Goal: Task Accomplishment & Management: Manage account settings

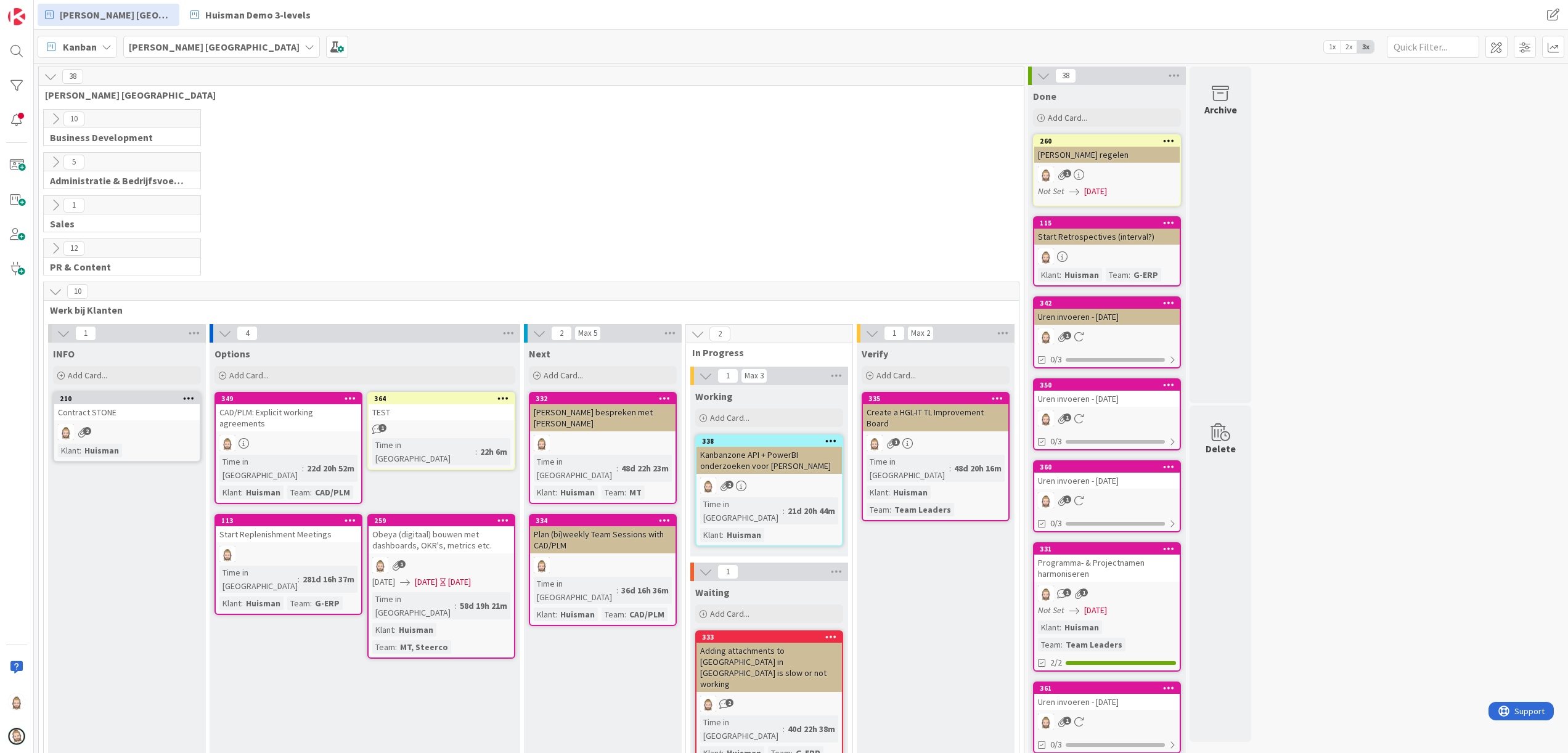
click at [503, 402] on icon at bounding box center [503, 398] width 12 height 9
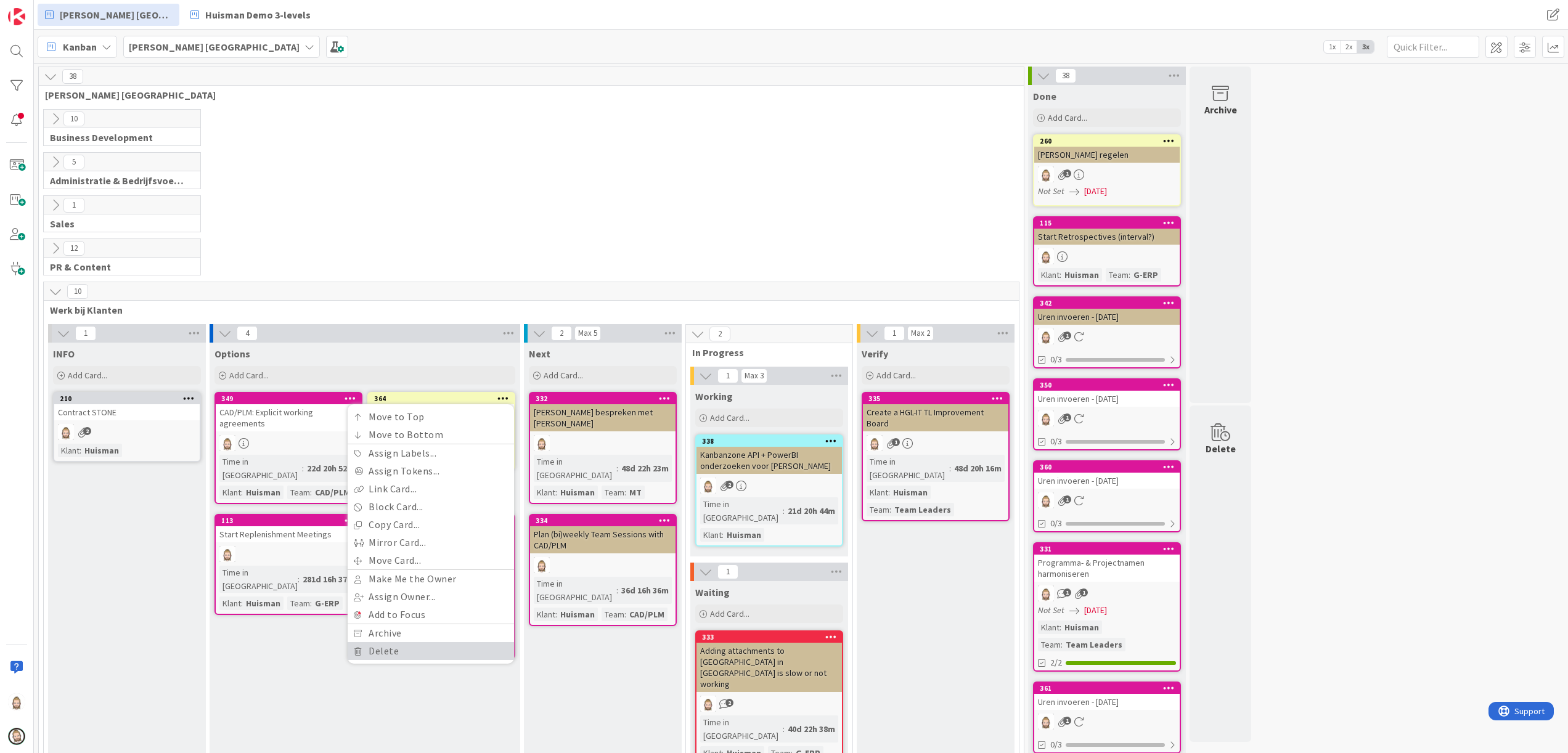
click at [452, 659] on link "Delete" at bounding box center [431, 651] width 166 height 18
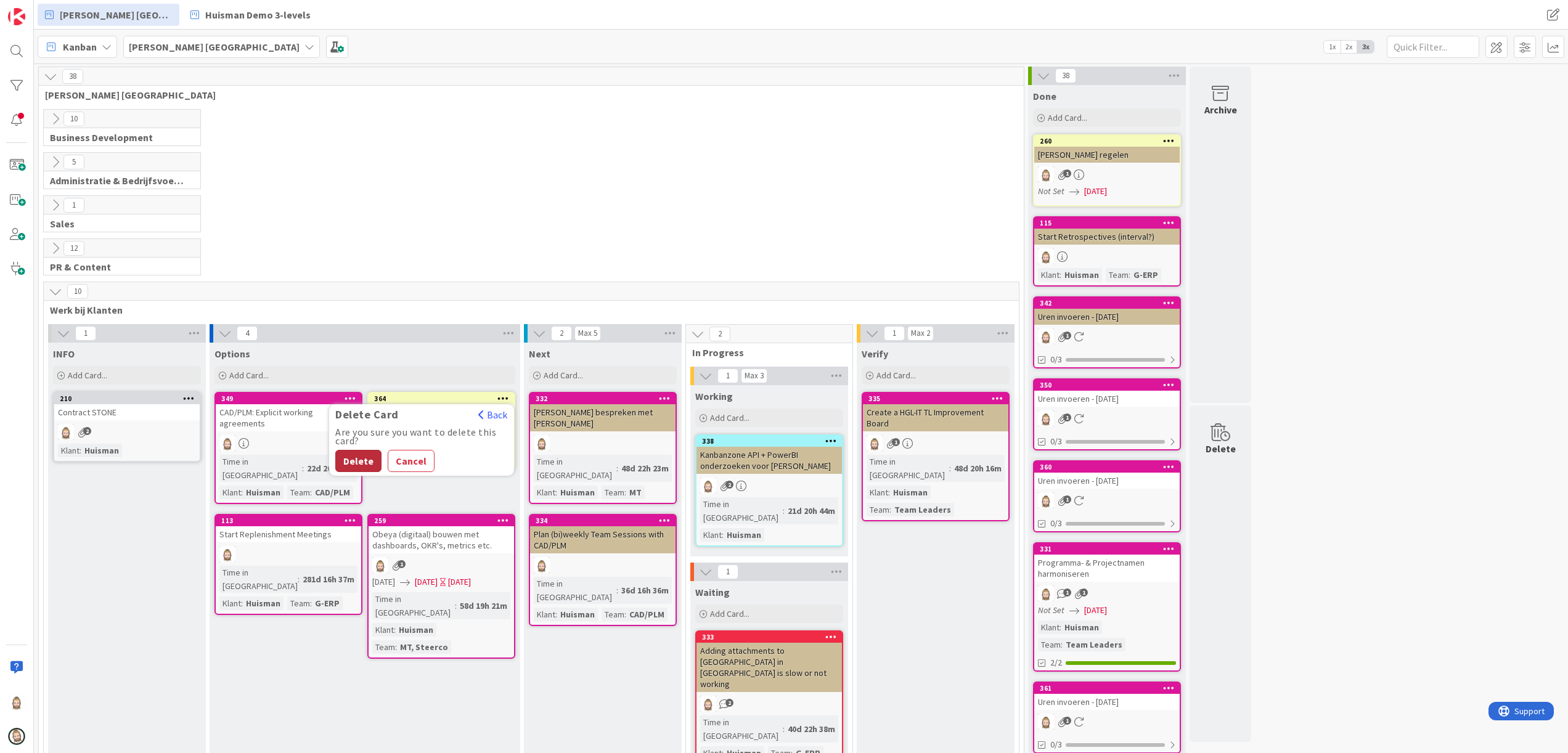
click at [351, 452] on button "Delete" at bounding box center [358, 461] width 46 height 22
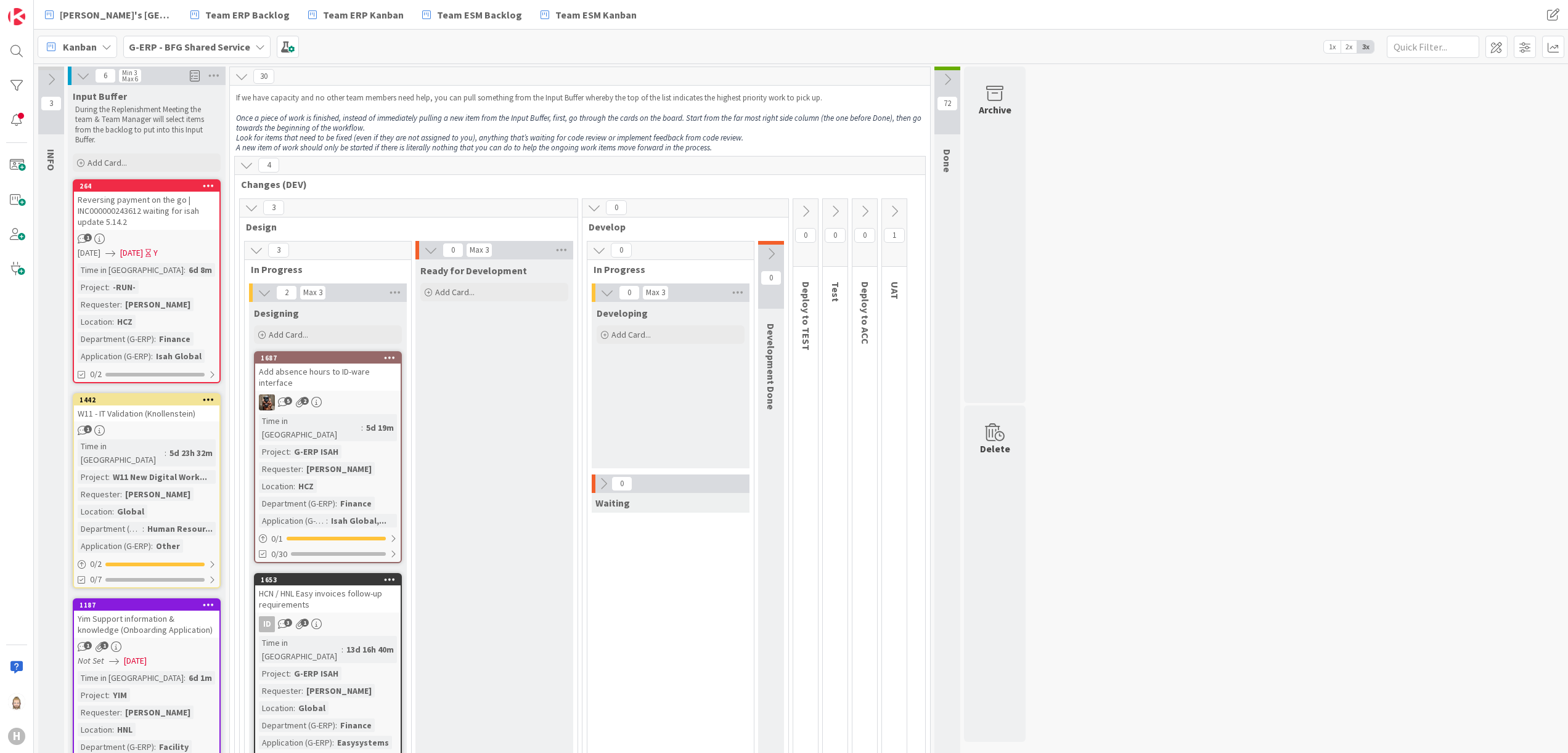
scroll to position [2463, 0]
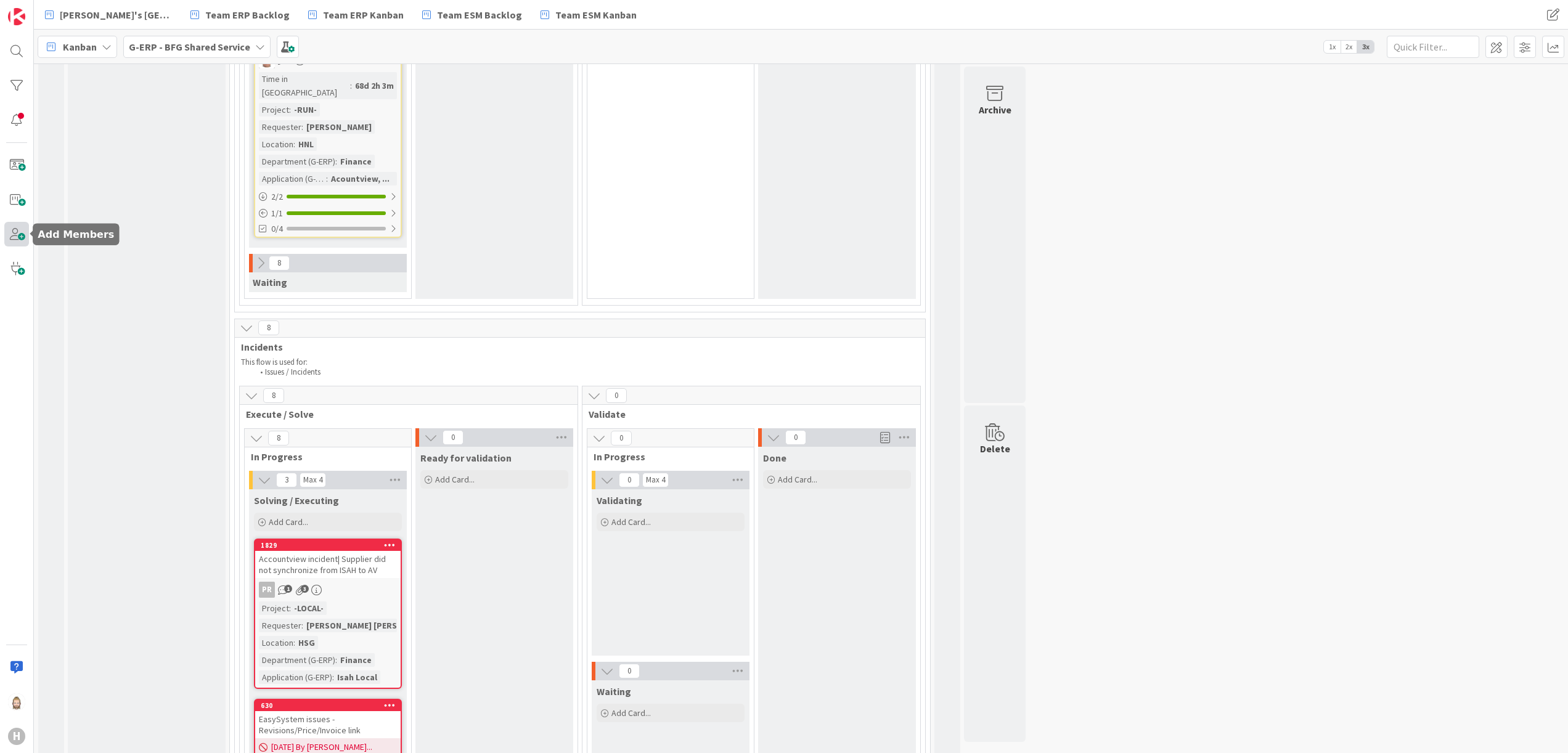
click at [14, 232] on span at bounding box center [16, 234] width 24 height 24
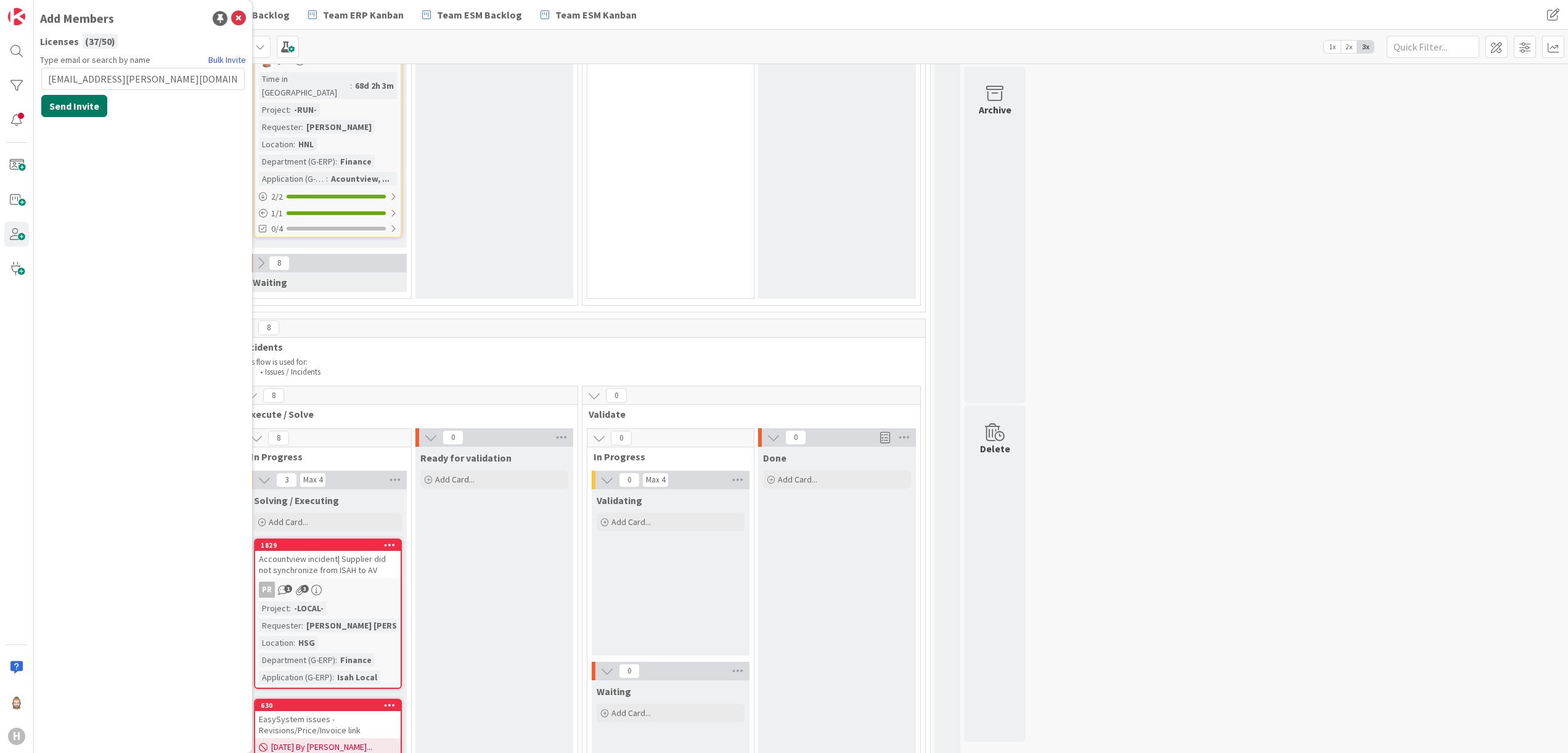
type input "mrieu@huisman-nl.com"
click at [67, 104] on button "Send Invite" at bounding box center [74, 106] width 66 height 22
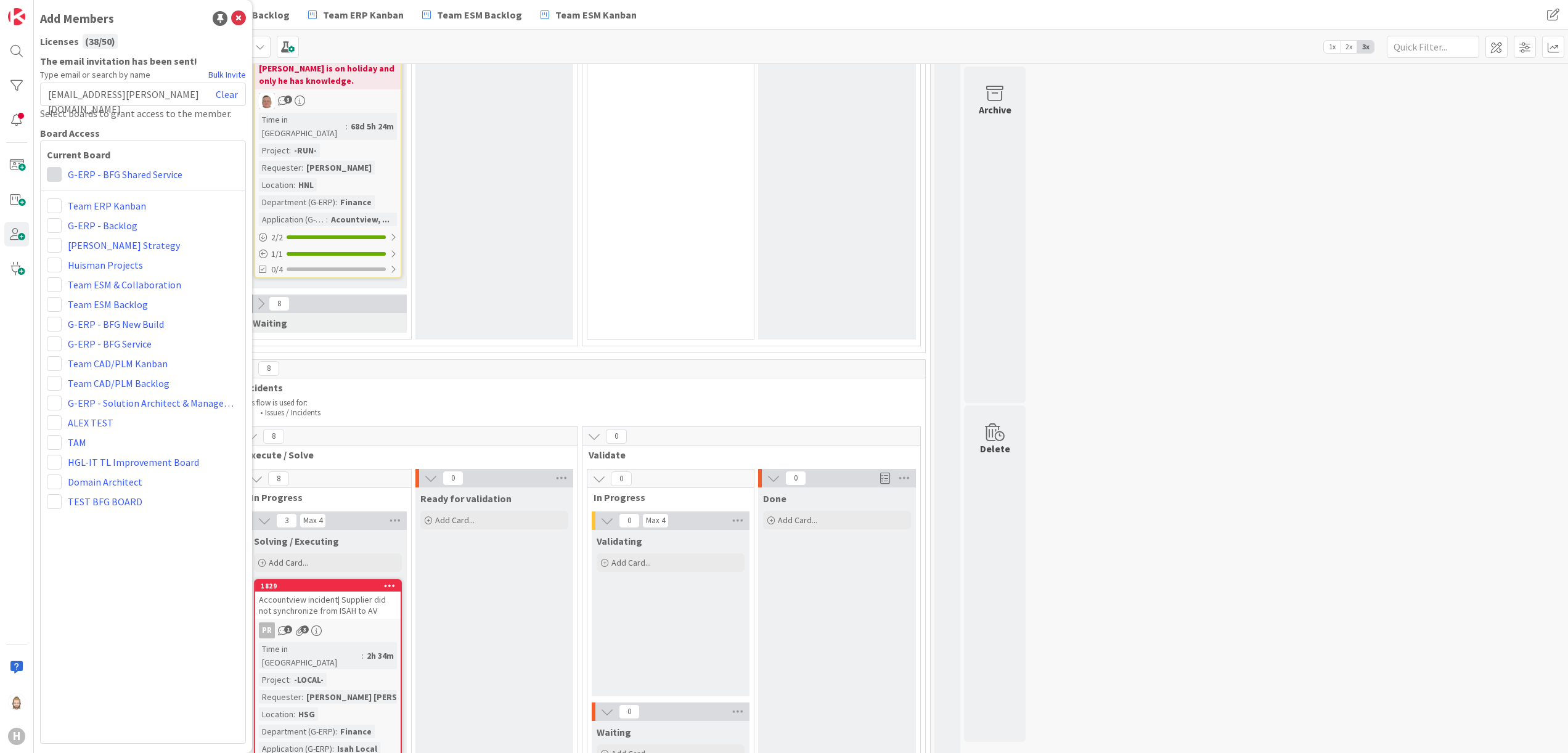
click at [55, 172] on span at bounding box center [54, 174] width 15 height 15
click at [131, 265] on span "Viewer" at bounding box center [135, 267] width 94 height 19
click at [52, 227] on span at bounding box center [54, 226] width 15 height 15
click at [90, 312] on span "Viewer" at bounding box center [135, 318] width 94 height 19
click at [55, 261] on span at bounding box center [54, 265] width 15 height 15
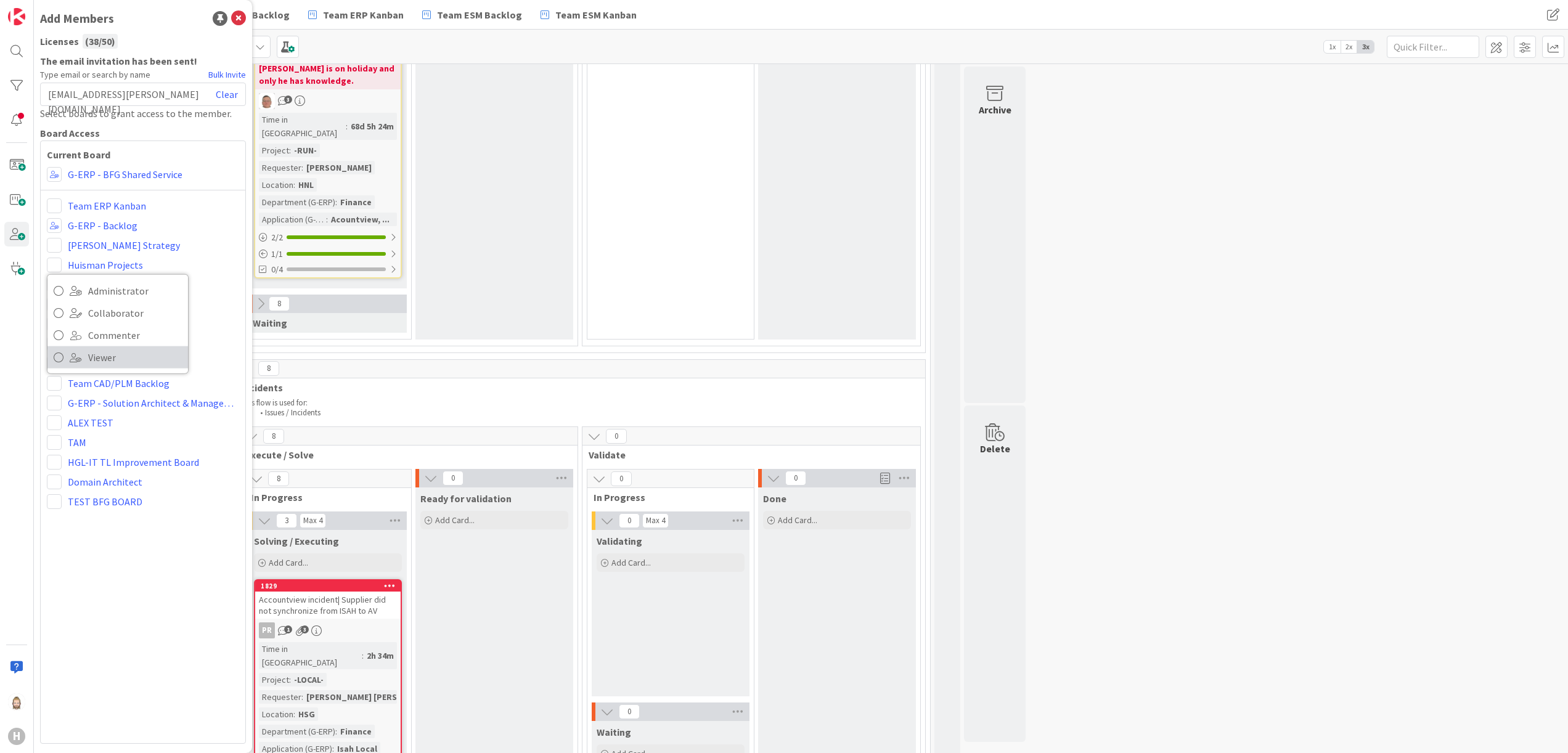
click at [109, 349] on span "Viewer" at bounding box center [135, 357] width 94 height 19
click at [56, 286] on span at bounding box center [54, 285] width 15 height 15
click at [99, 371] on span "Viewer" at bounding box center [135, 377] width 94 height 19
click at [50, 299] on span at bounding box center [54, 304] width 15 height 15
click at [91, 394] on span "Viewer" at bounding box center [135, 397] width 94 height 19
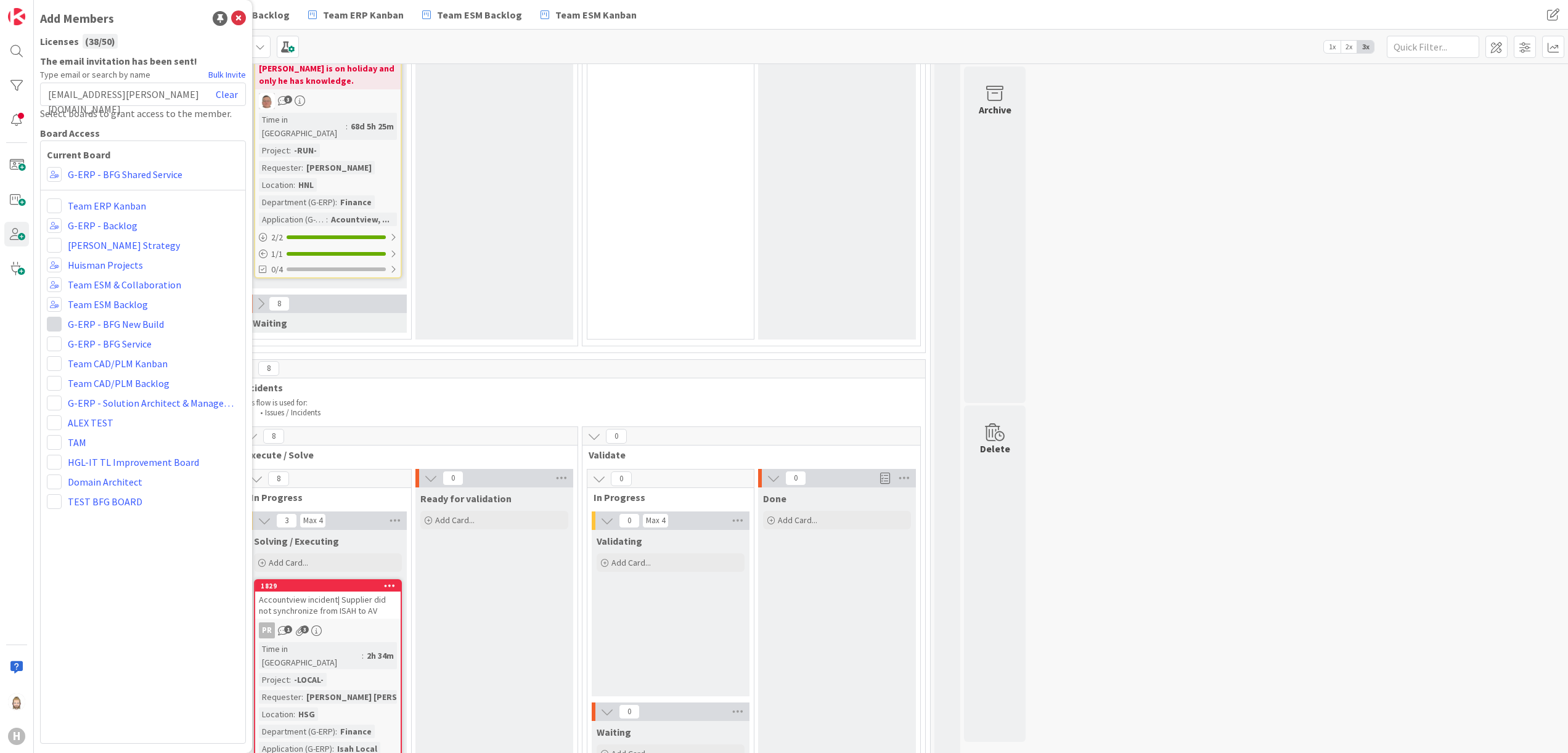
click at [52, 326] on span at bounding box center [54, 324] width 15 height 15
click at [113, 412] on span "Viewer" at bounding box center [135, 417] width 94 height 19
click at [52, 341] on span at bounding box center [54, 344] width 15 height 15
click at [109, 436] on span "Viewer" at bounding box center [135, 436] width 94 height 19
click at [58, 362] on span at bounding box center [54, 364] width 15 height 15
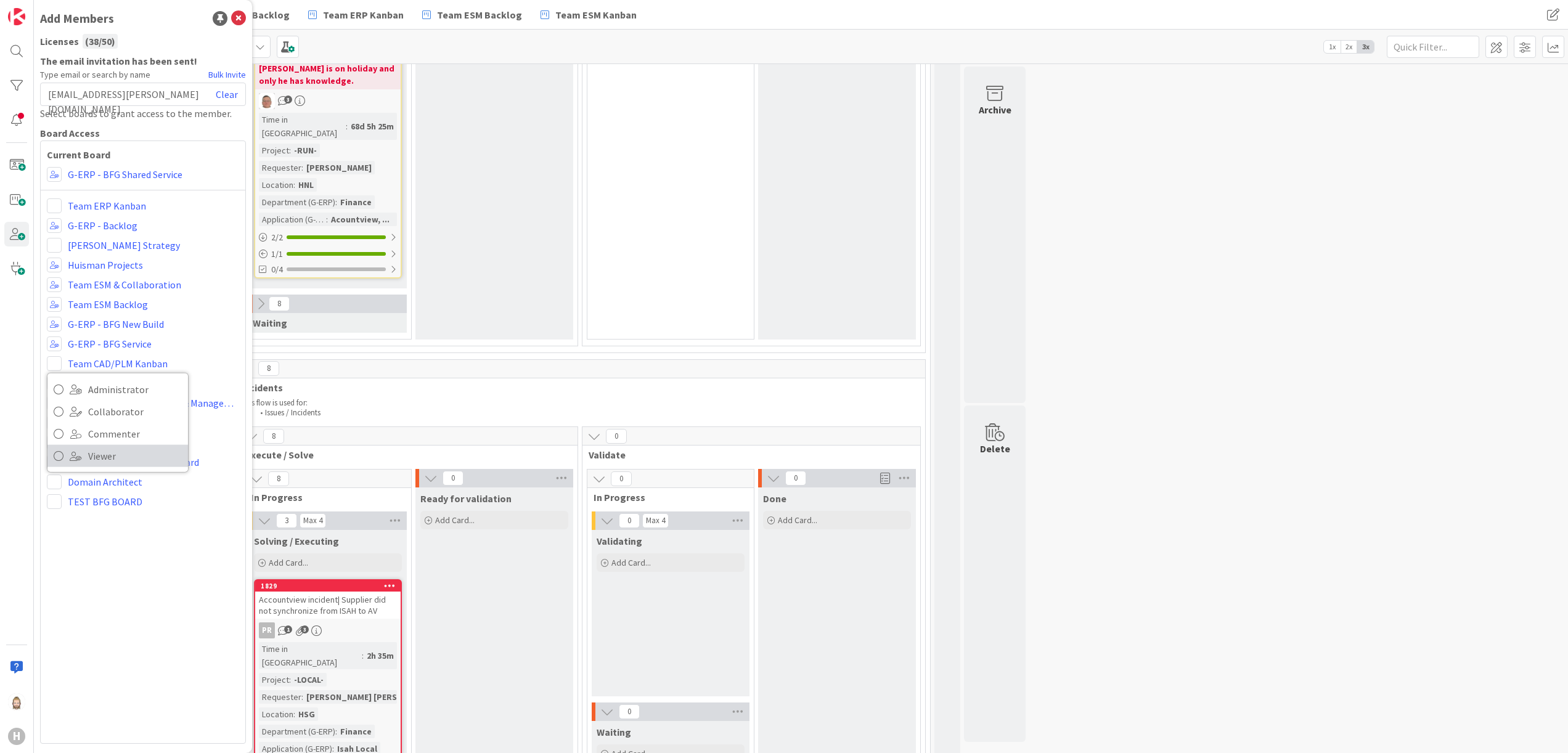
click at [102, 447] on span "Viewer" at bounding box center [135, 456] width 94 height 19
click at [57, 382] on span at bounding box center [54, 383] width 15 height 15
click at [100, 472] on span "Viewer" at bounding box center [135, 476] width 94 height 19
click at [56, 402] on span at bounding box center [54, 403] width 15 height 15
click at [94, 489] on span "Viewer" at bounding box center [135, 496] width 94 height 19
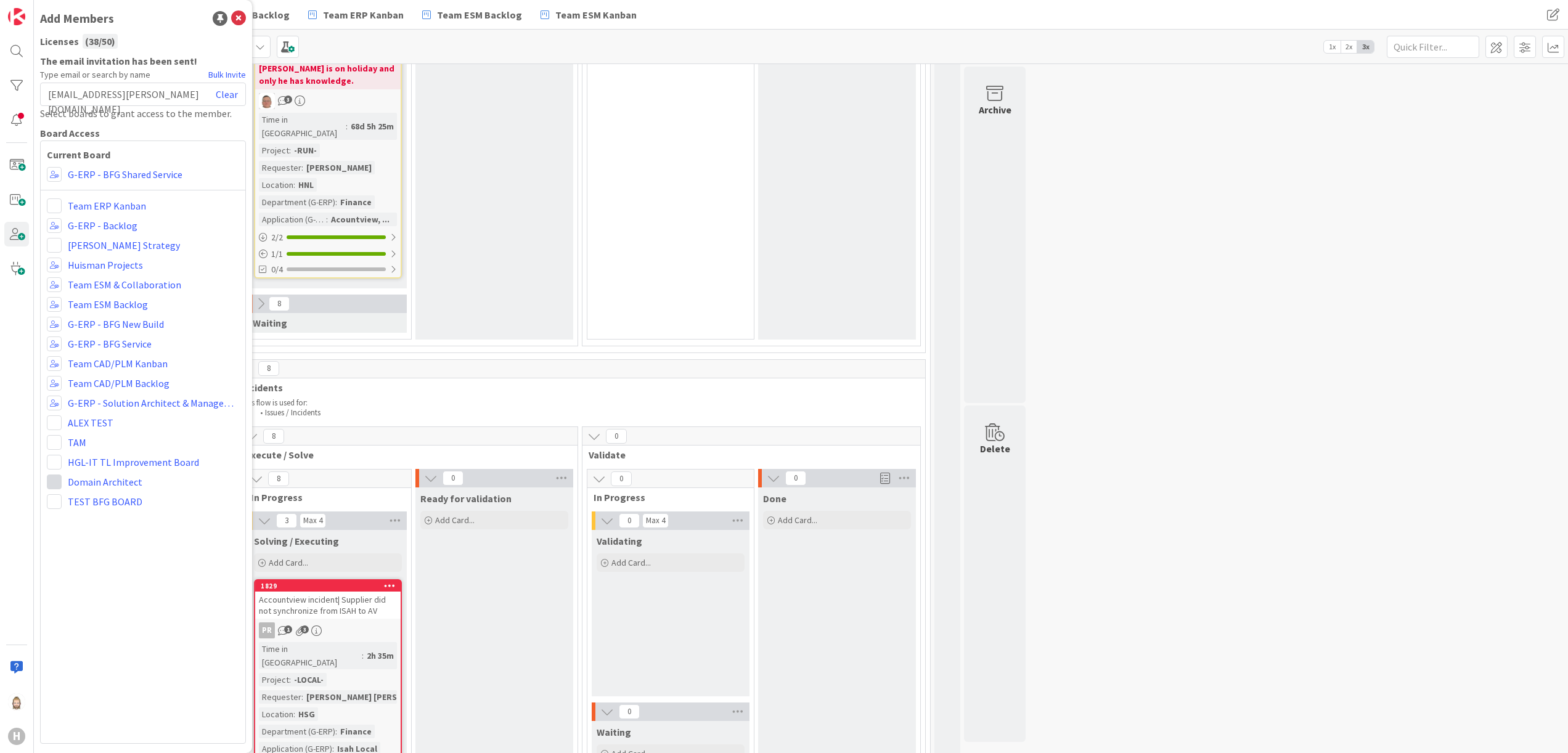
click at [53, 477] on span at bounding box center [54, 482] width 15 height 15
click at [95, 575] on span "Viewer" at bounding box center [135, 574] width 94 height 19
click at [243, 16] on icon at bounding box center [239, 19] width 15 height 15
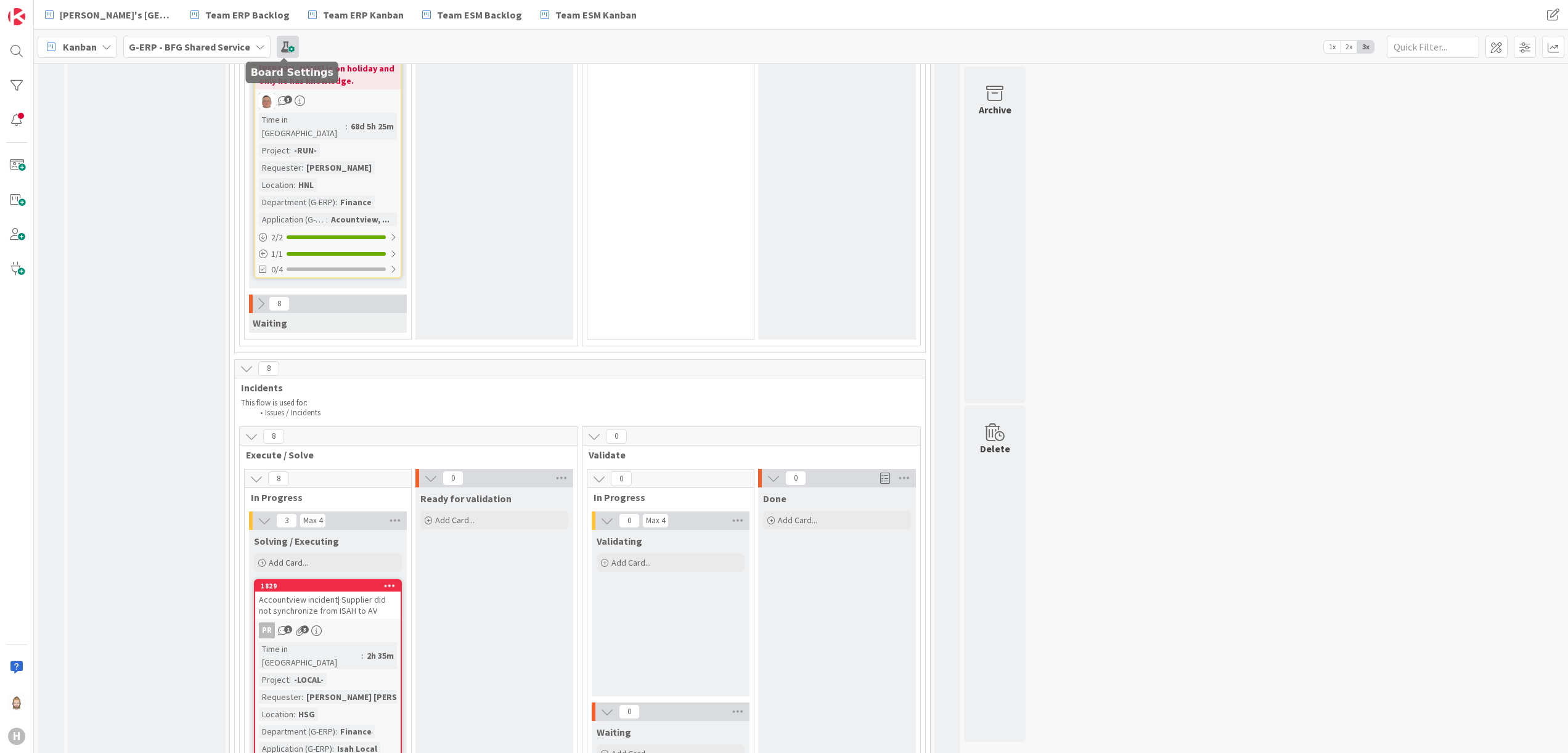
click at [287, 39] on span at bounding box center [288, 46] width 22 height 22
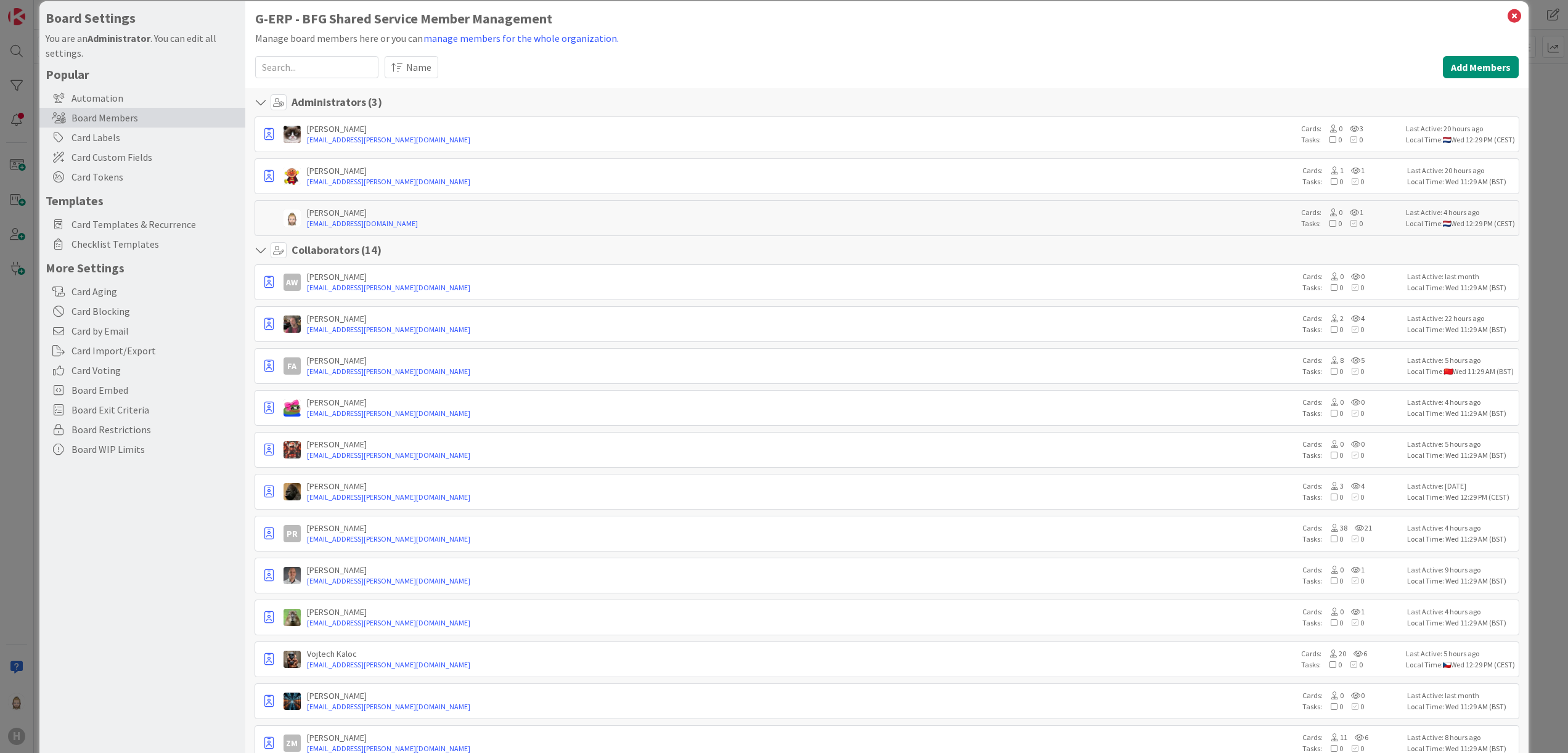
scroll to position [0, 0]
